Goal: Find specific page/section: Find specific page/section

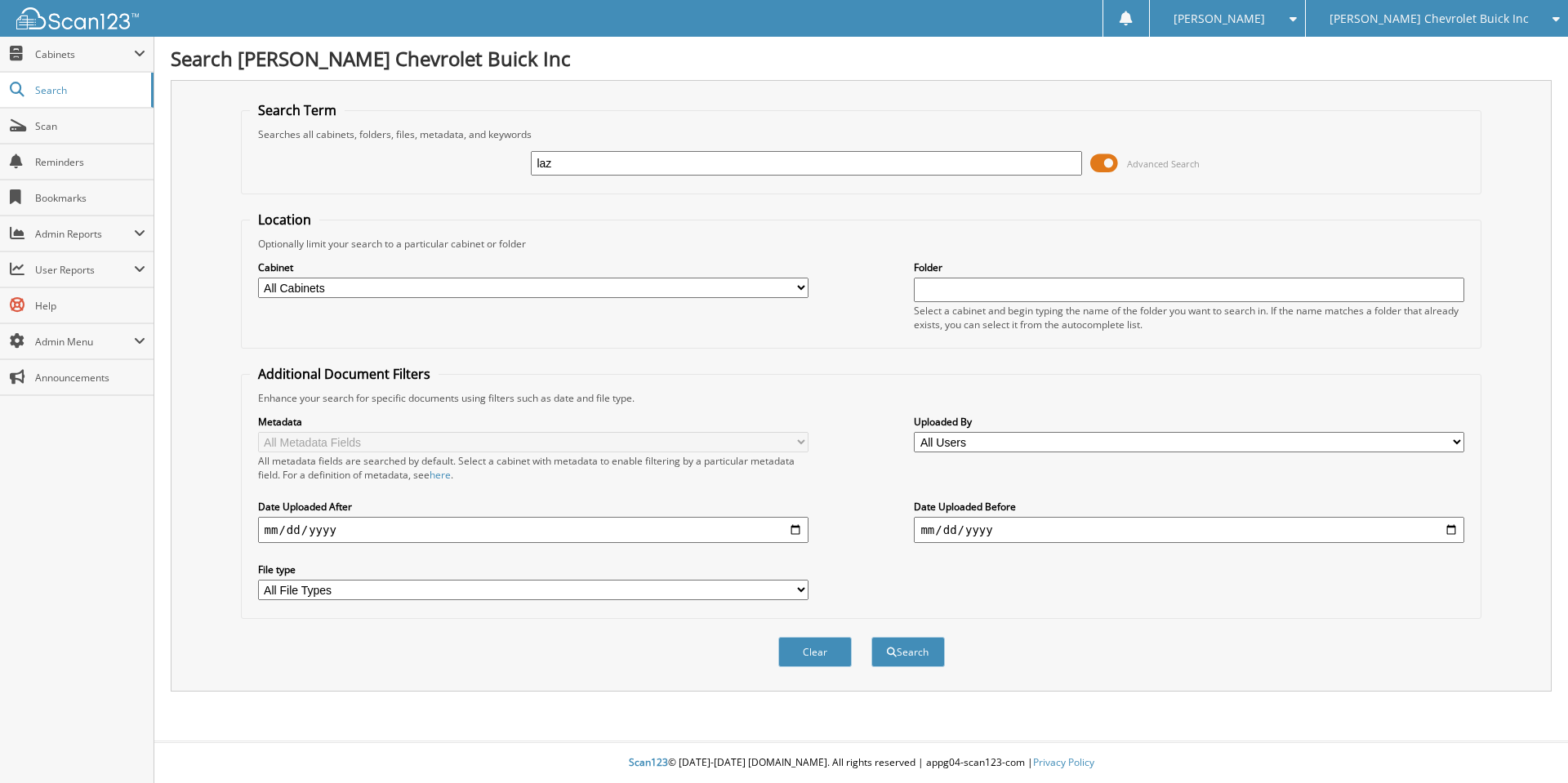
type input "laz"
click at [872, 637] on button "Search" at bounding box center [908, 652] width 74 height 30
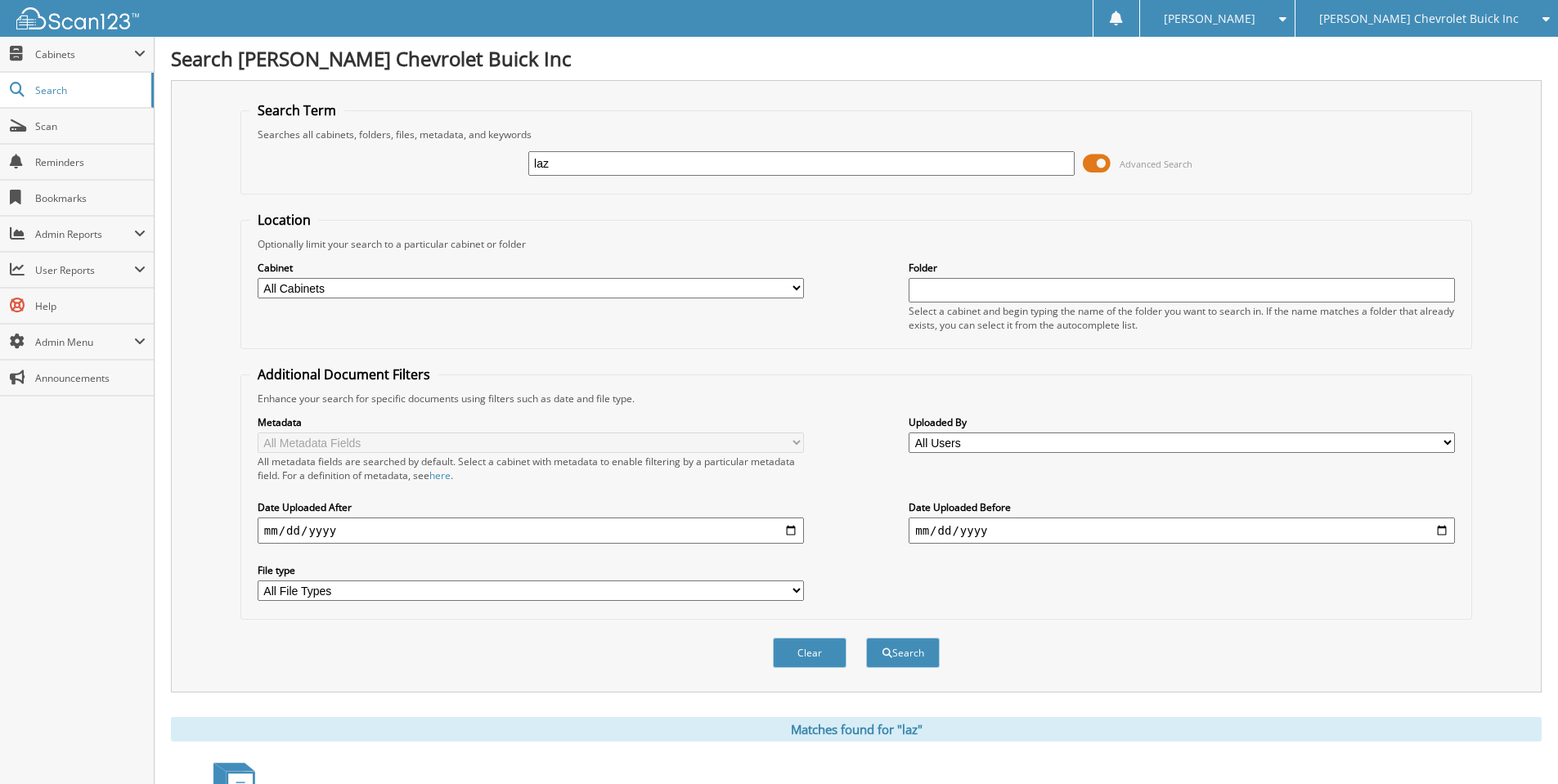
scroll to position [245, 0]
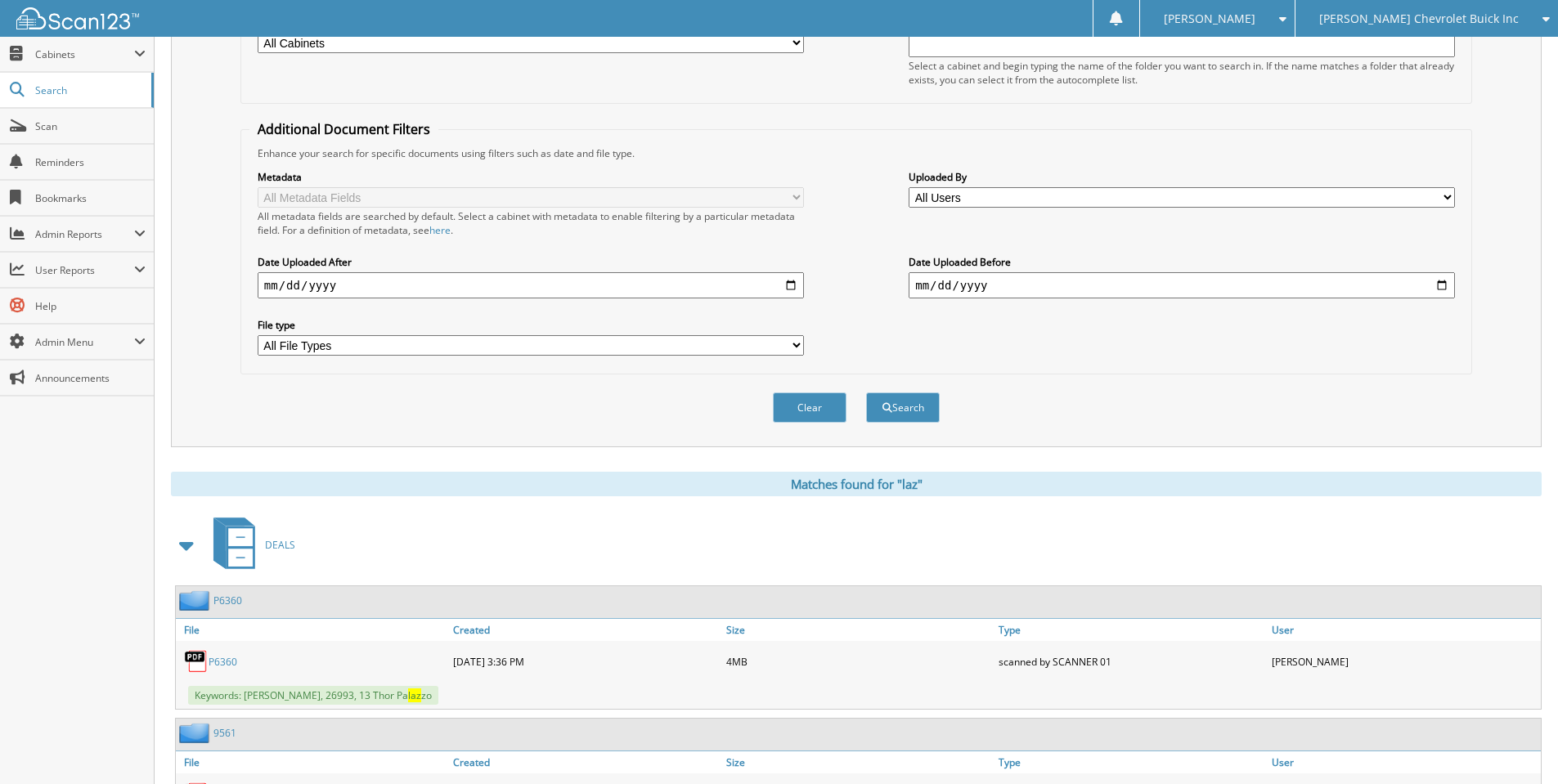
click at [181, 551] on span at bounding box center [187, 545] width 22 height 29
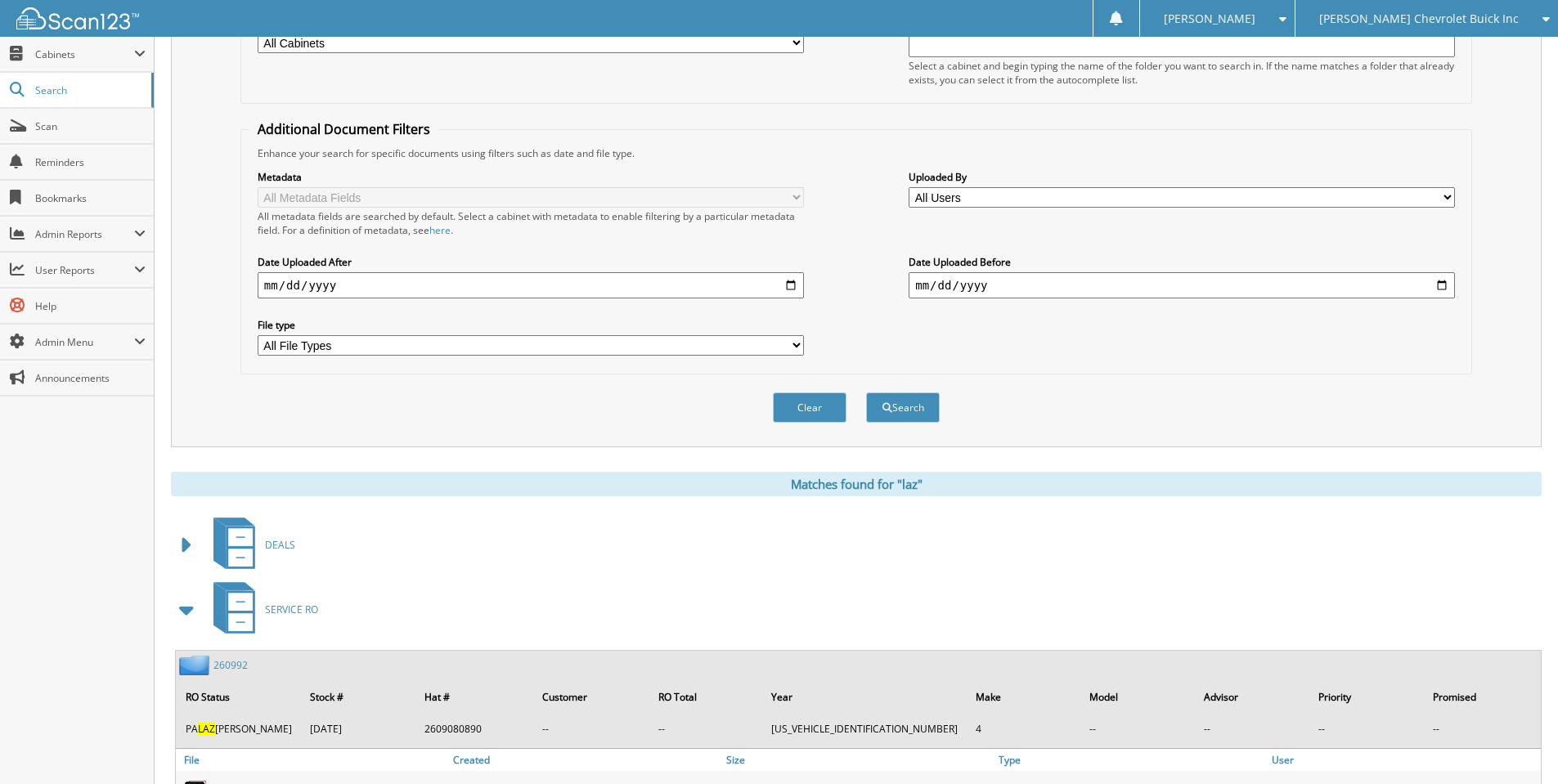
click at [191, 615] on span at bounding box center [187, 610] width 22 height 29
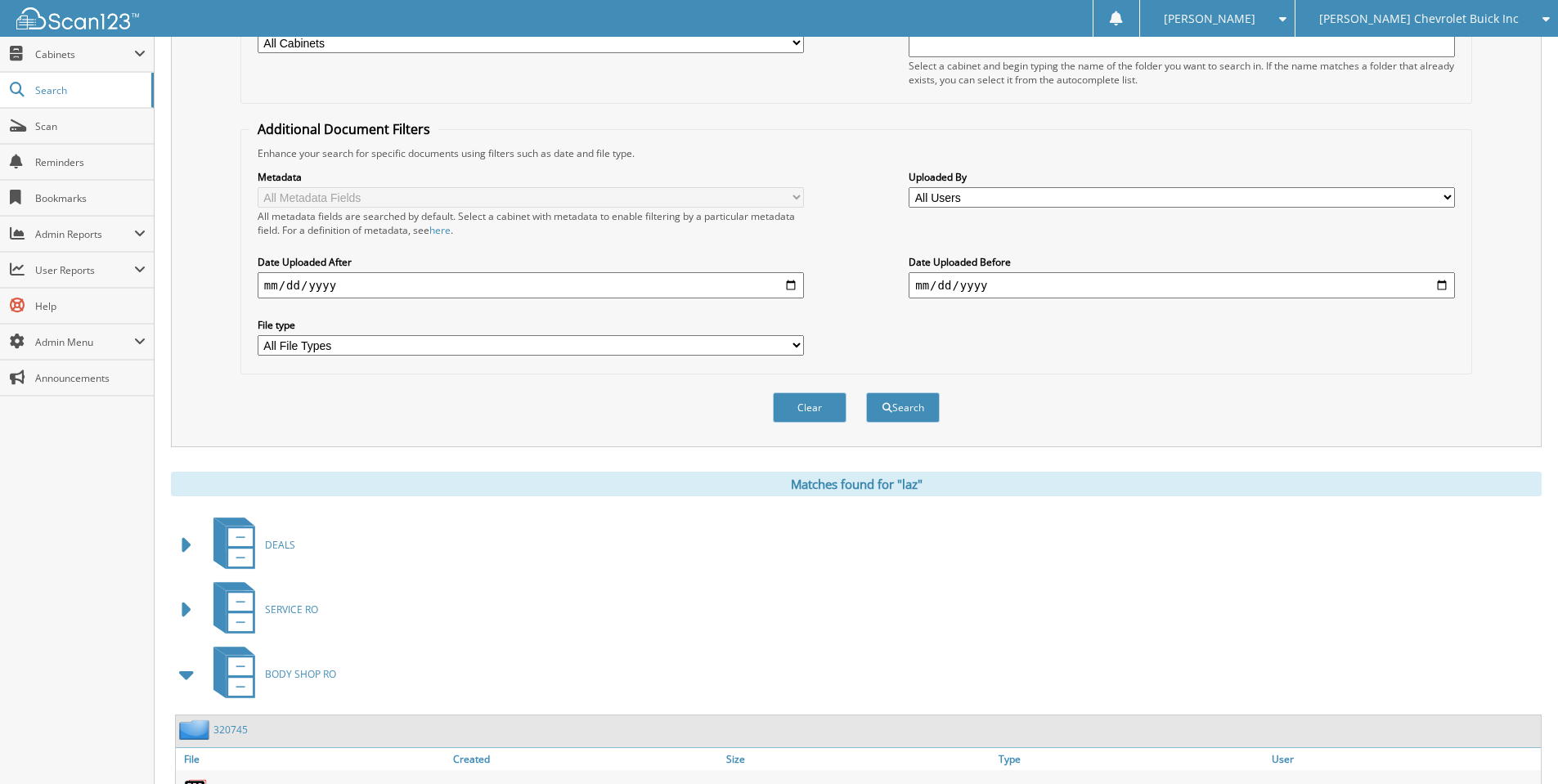
click at [194, 679] on span at bounding box center [187, 674] width 22 height 29
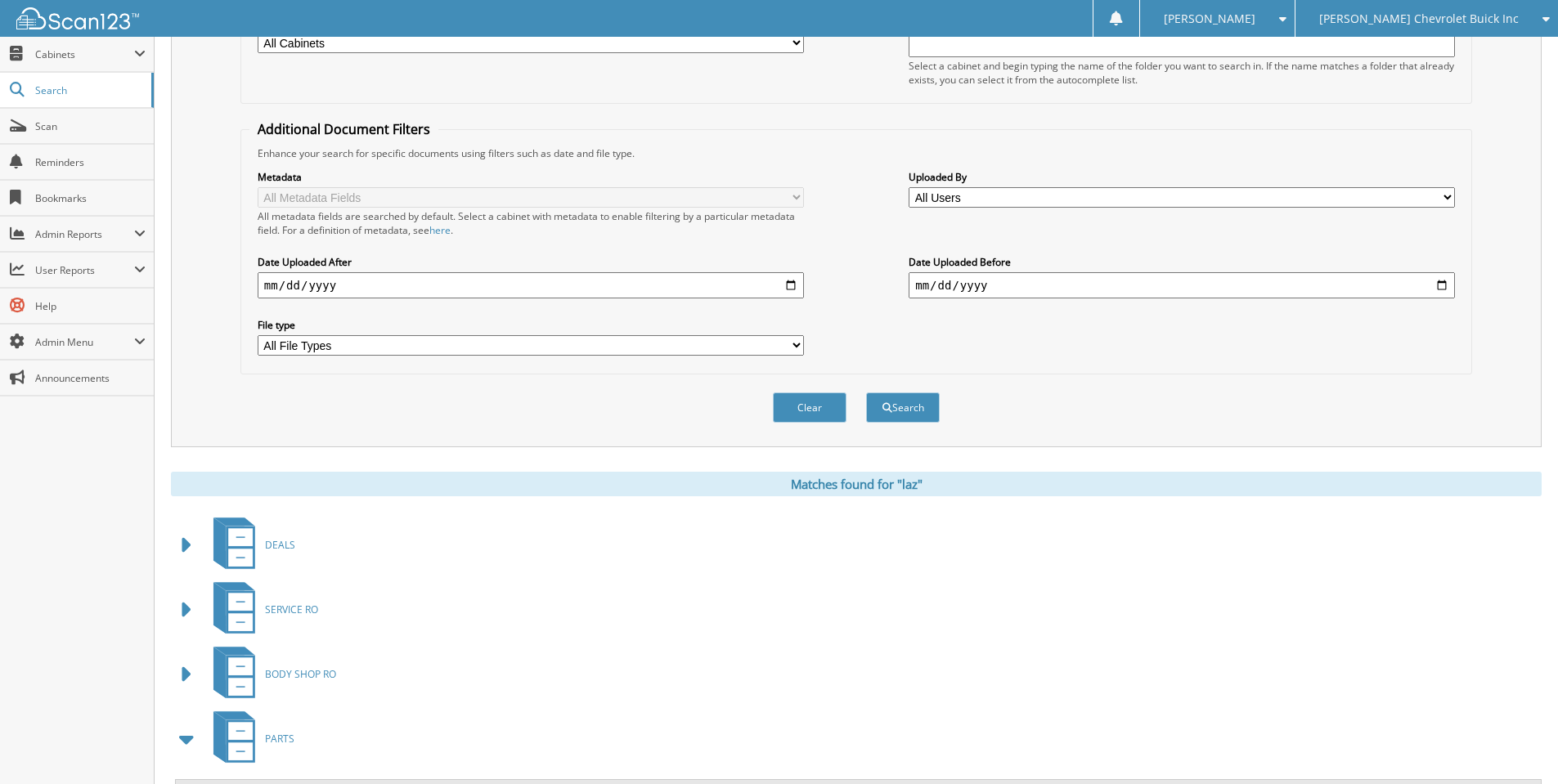
click at [184, 747] on span at bounding box center [187, 739] width 22 height 29
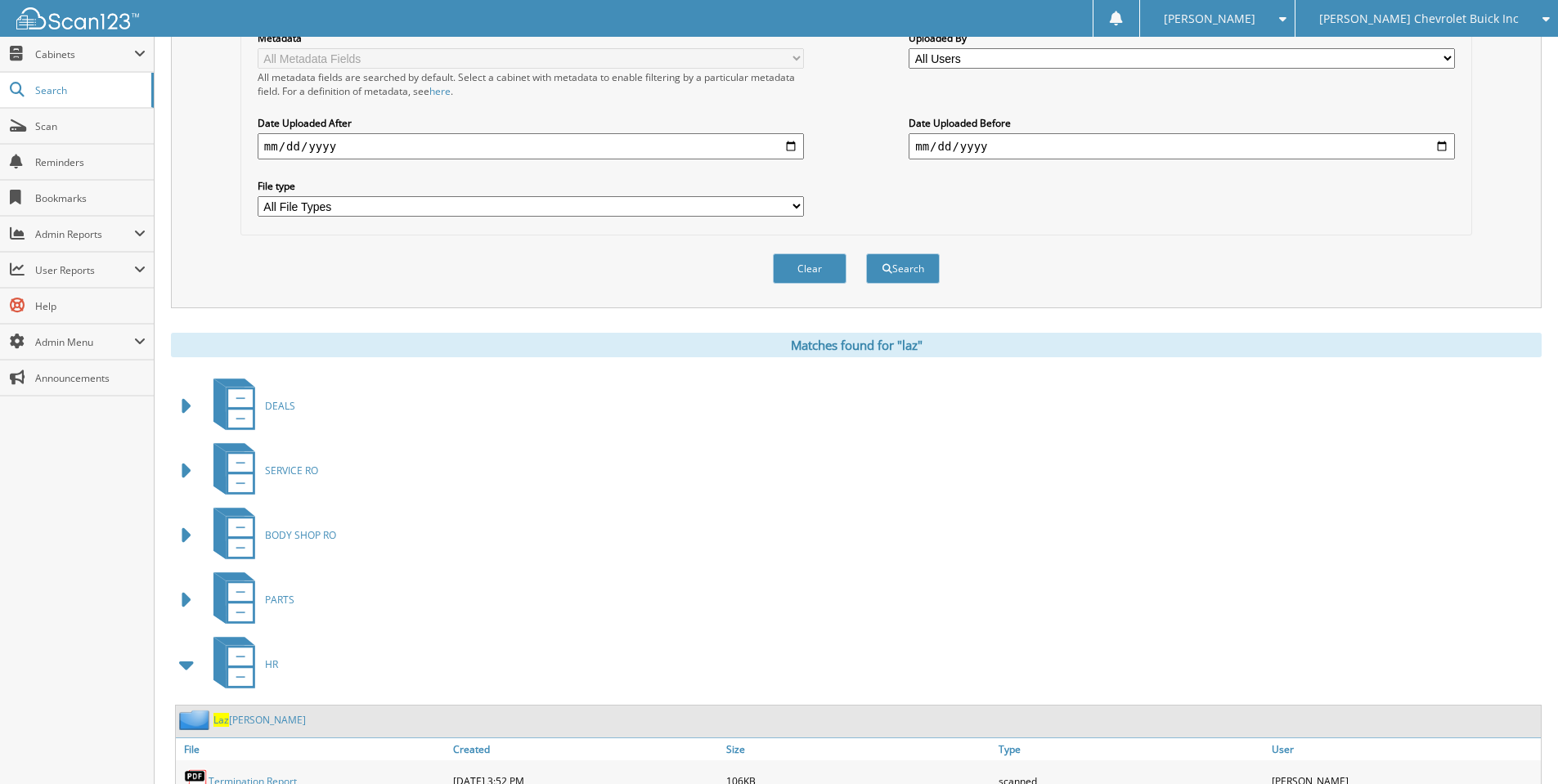
scroll to position [547, 0]
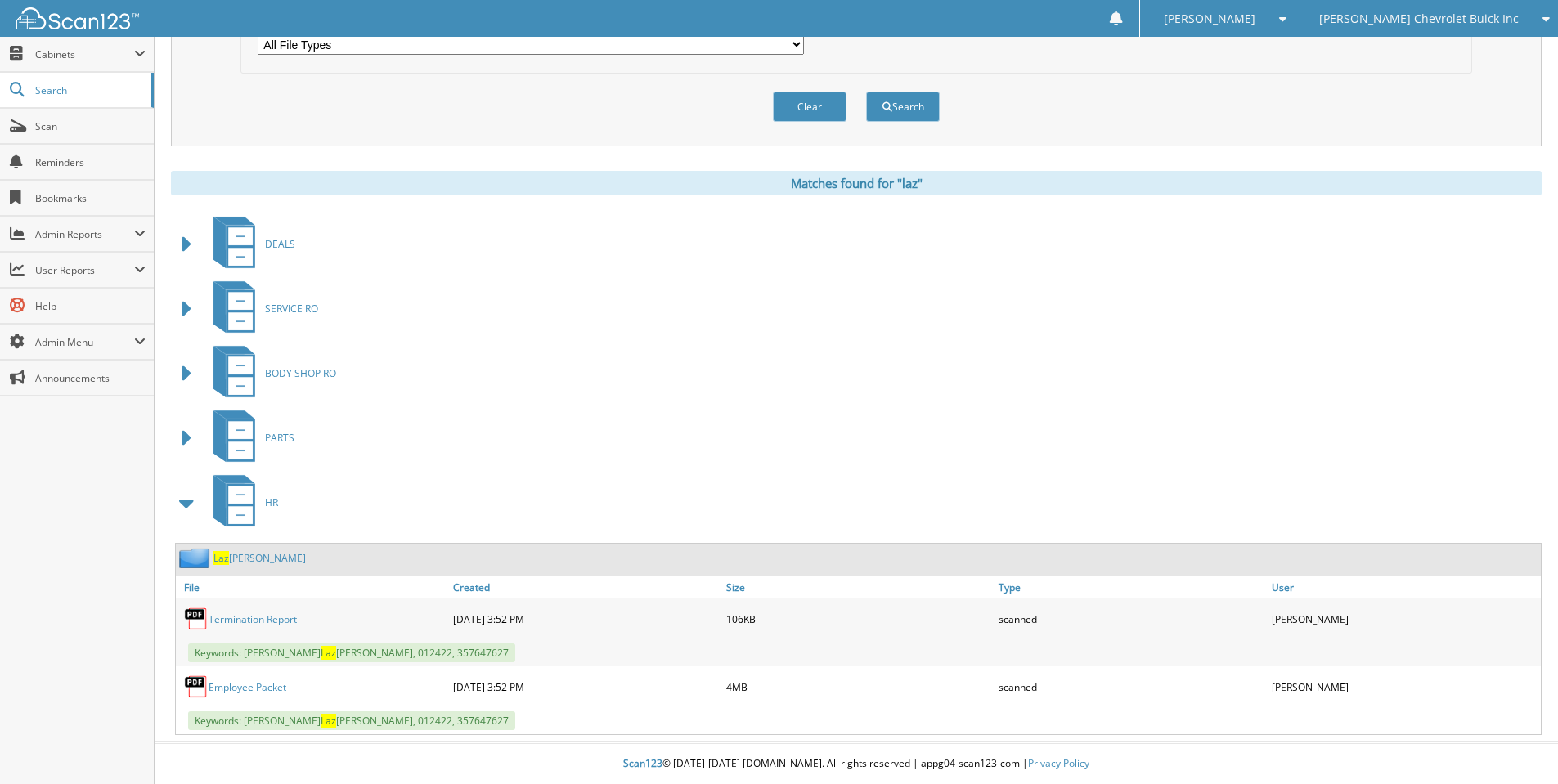
drag, startPoint x: 311, startPoint y: 620, endPoint x: 210, endPoint y: 625, distance: 101.1
click at [210, 625] on div "Termination Report" at bounding box center [313, 618] width 274 height 33
drag, startPoint x: 244, startPoint y: 653, endPoint x: 417, endPoint y: 660, distance: 173.1
click at [417, 660] on span "Keywords: [PERSON_NAME] [PERSON_NAME], 012422, 357647627" at bounding box center [351, 653] width 327 height 19
copy span "[PERSON_NAME] [PERSON_NAME], 012422, 357647627"
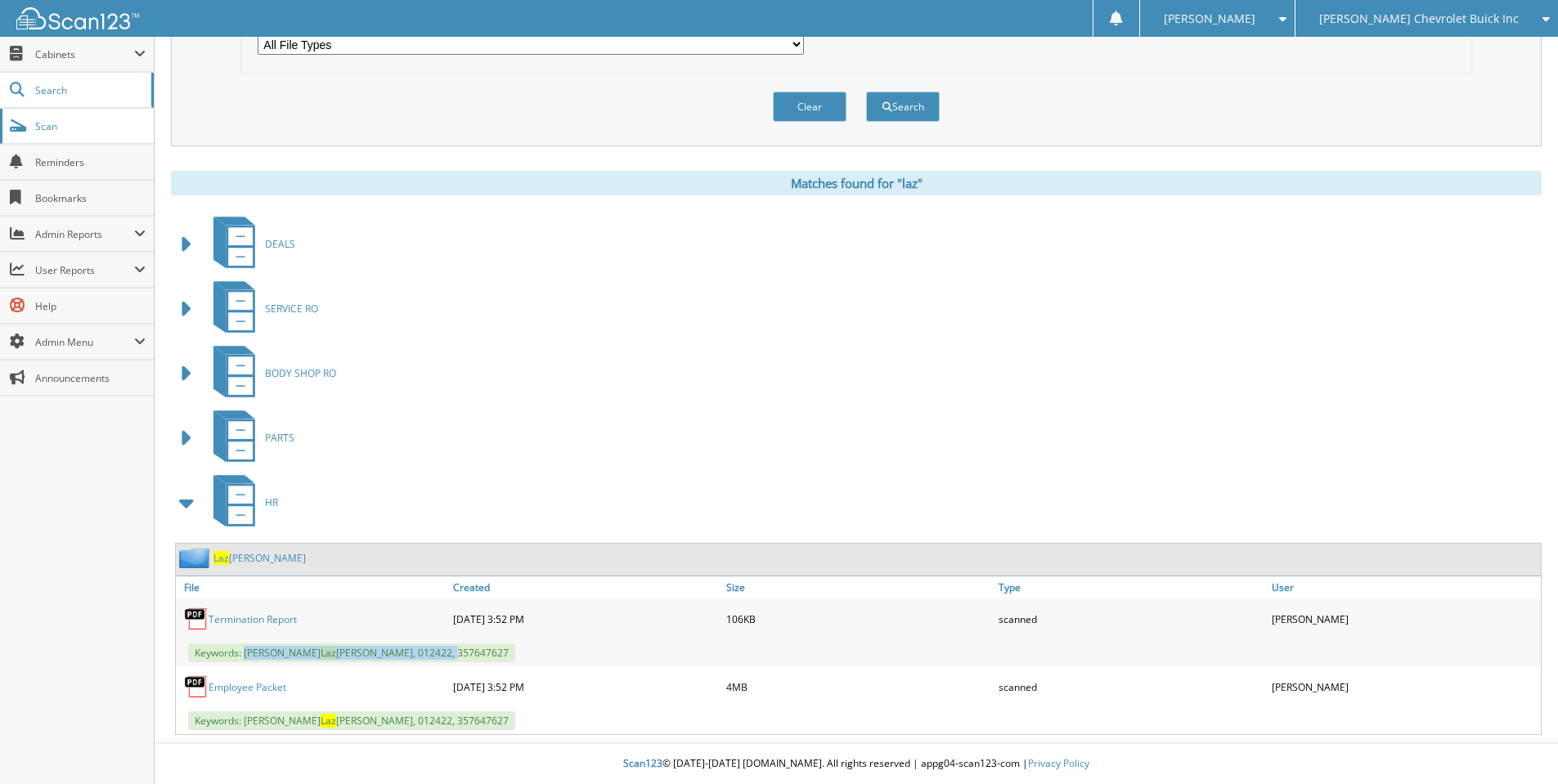
click at [68, 134] on link "Scan" at bounding box center [77, 126] width 154 height 36
